Goal: Share content

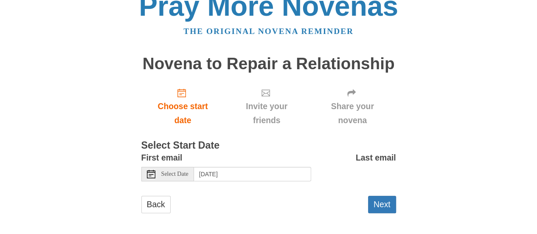
scroll to position [20, 0]
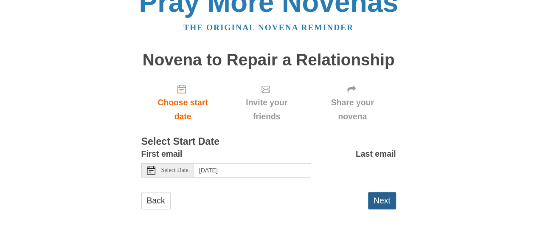
drag, startPoint x: 377, startPoint y: 208, endPoint x: 369, endPoint y: 197, distance: 13.1
click at [369, 197] on button "Next" at bounding box center [382, 200] width 28 height 17
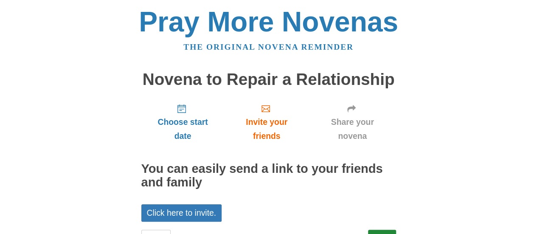
scroll to position [37, 0]
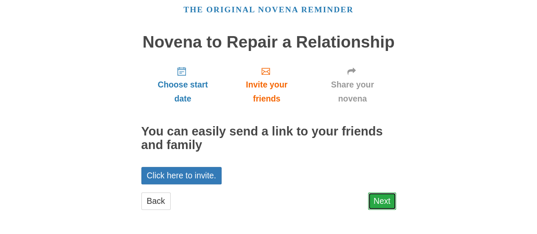
click at [393, 200] on link "Next" at bounding box center [382, 200] width 28 height 17
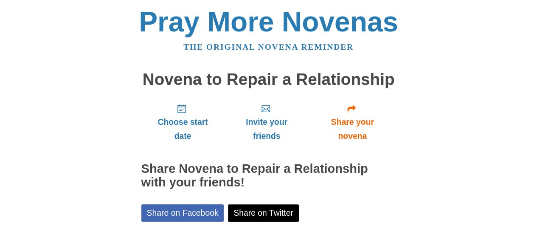
scroll to position [106, 0]
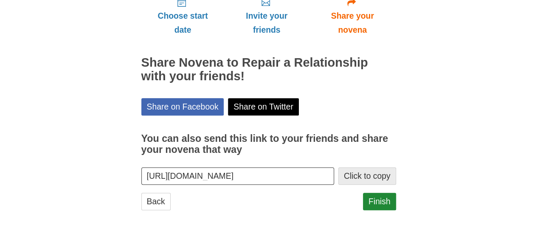
click at [371, 175] on button "Click to copy" at bounding box center [367, 175] width 58 height 17
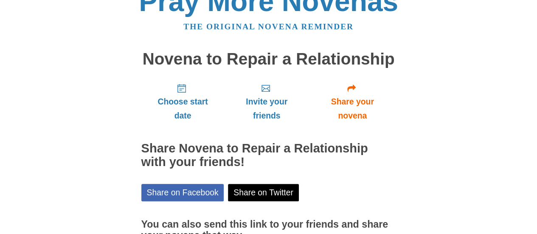
scroll to position [0, 0]
